Goal: Transaction & Acquisition: Obtain resource

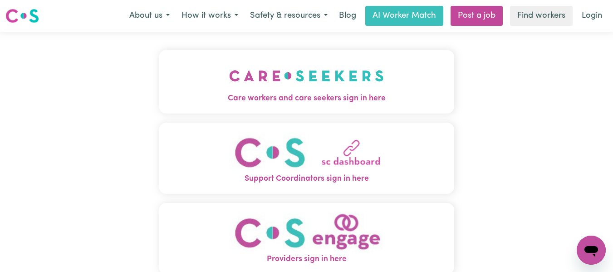
click at [288, 85] on img "Care workers and care seekers sign in here" at bounding box center [306, 76] width 155 height 34
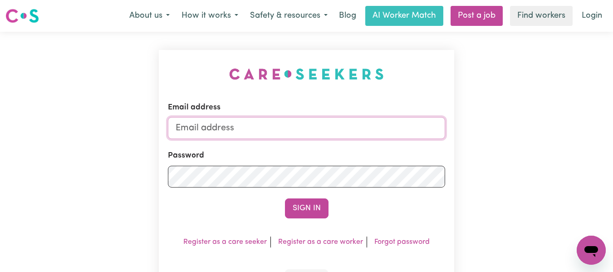
click at [273, 123] on input "Email address" at bounding box center [307, 128] width 278 height 22
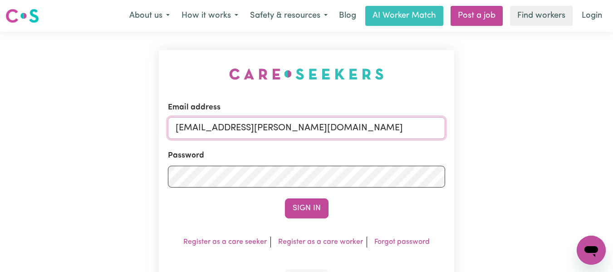
type input "[EMAIL_ADDRESS][PERSON_NAME][DOMAIN_NAME]"
click at [285, 198] on button "Sign In" at bounding box center [307, 208] width 44 height 20
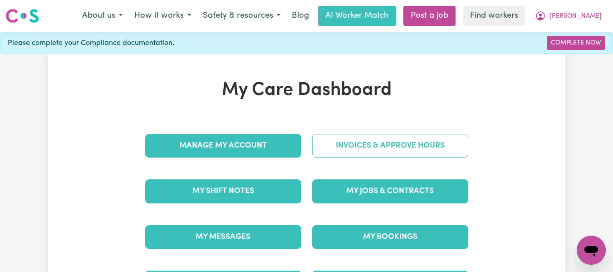
click at [364, 146] on link "Invoices & Approve Hours" at bounding box center [390, 146] width 156 height 24
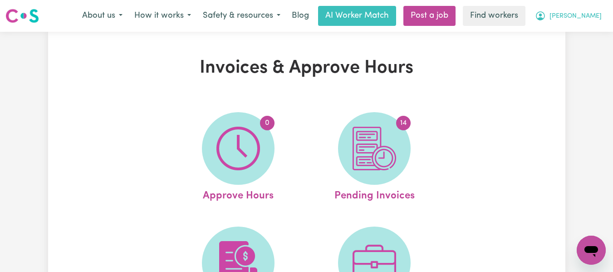
click at [599, 15] on span "[PERSON_NAME]" at bounding box center [576, 16] width 52 height 10
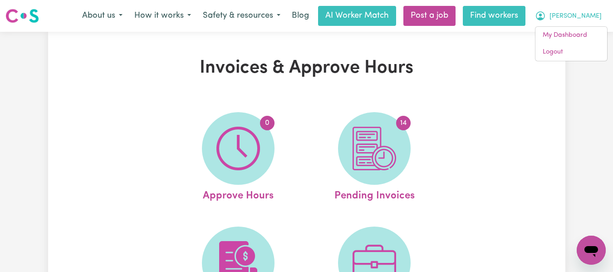
click at [521, 15] on link "Find workers" at bounding box center [494, 16] width 63 height 20
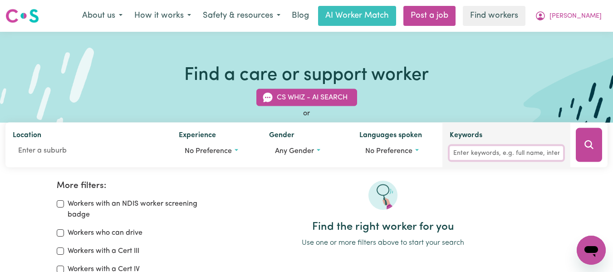
click at [478, 153] on input "Keywords" at bounding box center [507, 153] width 114 height 14
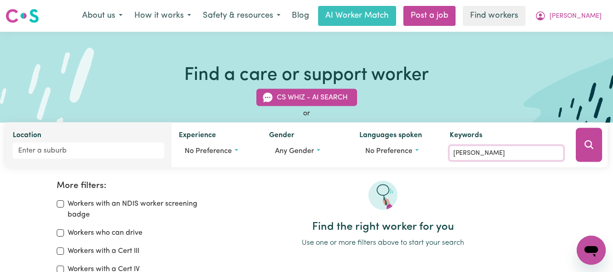
type input "[PERSON_NAME]"
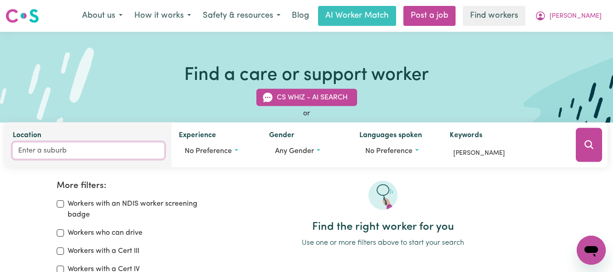
click at [43, 153] on input "Location" at bounding box center [89, 151] width 152 height 16
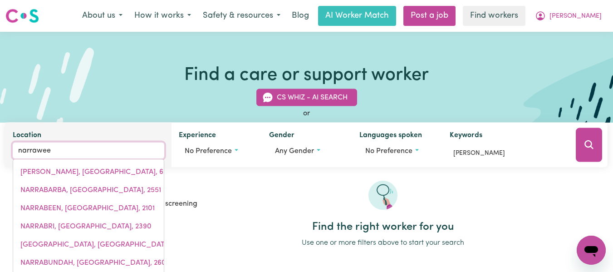
type input "narraween"
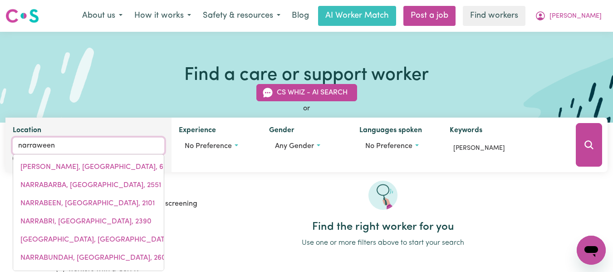
type input "narraweenA, [GEOGRAPHIC_DATA], 2099"
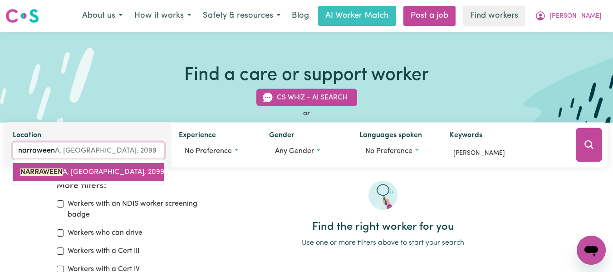
click at [54, 169] on mark "NARRAWEEN" at bounding box center [41, 171] width 42 height 7
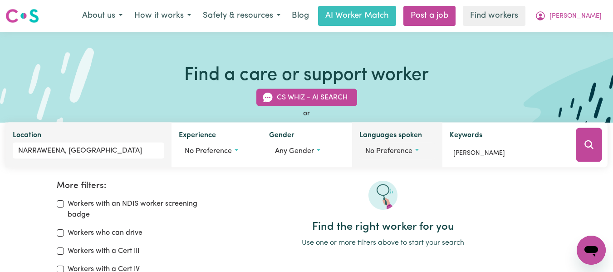
click at [400, 150] on span "No preference" at bounding box center [389, 151] width 47 height 7
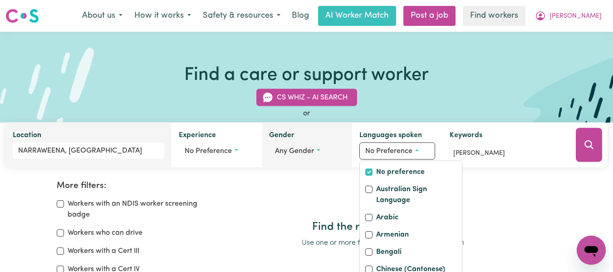
click at [331, 133] on div "Gender Any gender" at bounding box center [307, 145] width 90 height 45
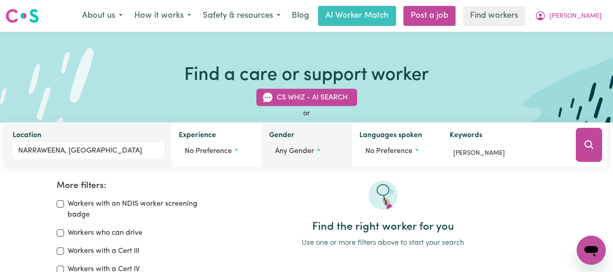
click at [301, 148] on span "Any gender" at bounding box center [294, 151] width 39 height 7
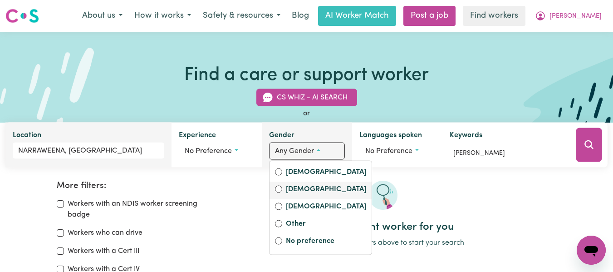
click at [290, 187] on label "[DEMOGRAPHIC_DATA]" at bounding box center [326, 190] width 80 height 13
click at [282, 187] on input "[DEMOGRAPHIC_DATA]" at bounding box center [278, 189] width 7 height 7
radio input "true"
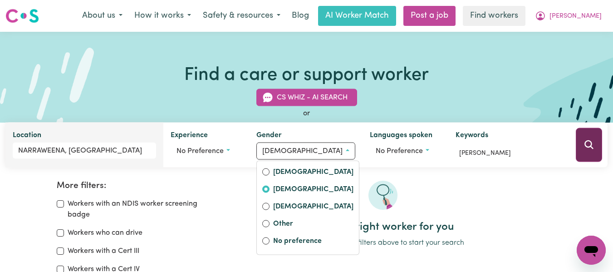
click at [592, 147] on icon "Search" at bounding box center [589, 144] width 11 height 11
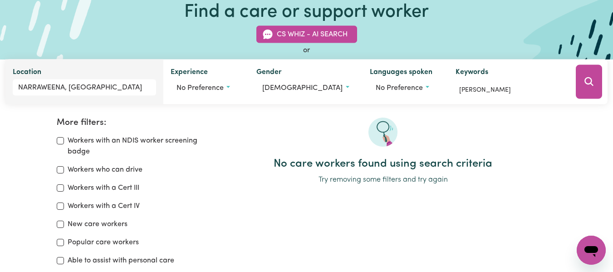
scroll to position [61, 0]
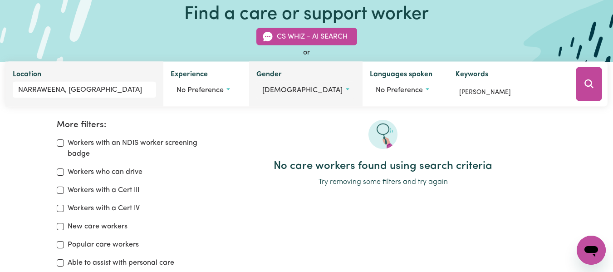
click at [293, 91] on button "[DEMOGRAPHIC_DATA]" at bounding box center [306, 90] width 99 height 17
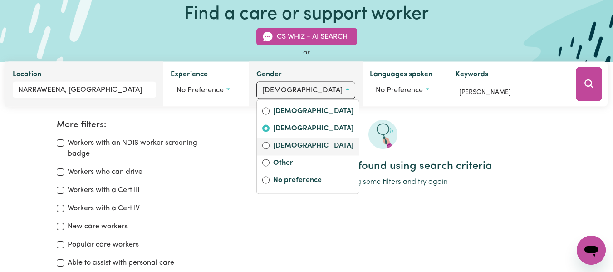
click at [292, 146] on label "[DEMOGRAPHIC_DATA]" at bounding box center [313, 146] width 80 height 13
click at [270, 146] on input "[DEMOGRAPHIC_DATA]" at bounding box center [265, 145] width 7 height 7
radio input "true"
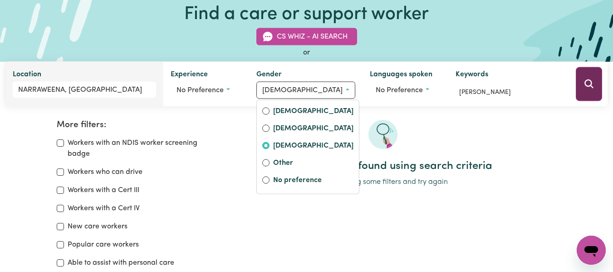
click at [584, 82] on icon "Search" at bounding box center [589, 84] width 11 height 11
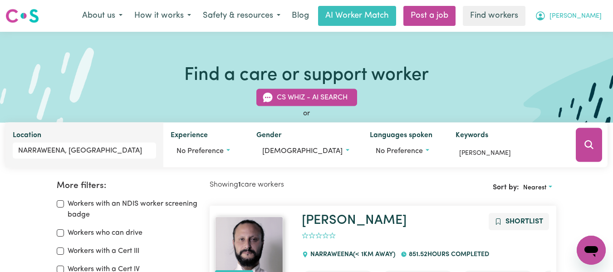
click at [589, 13] on span "[PERSON_NAME]" at bounding box center [576, 16] width 52 height 10
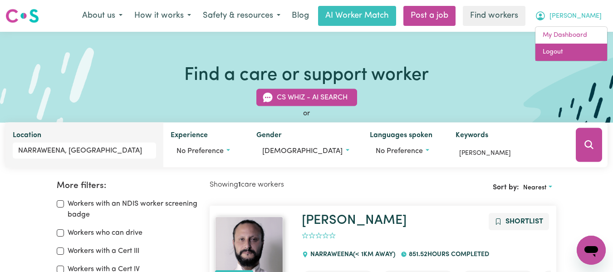
click at [557, 48] on link "Logout" at bounding box center [572, 52] width 72 height 17
